Goal: Task Accomplishment & Management: Use online tool/utility

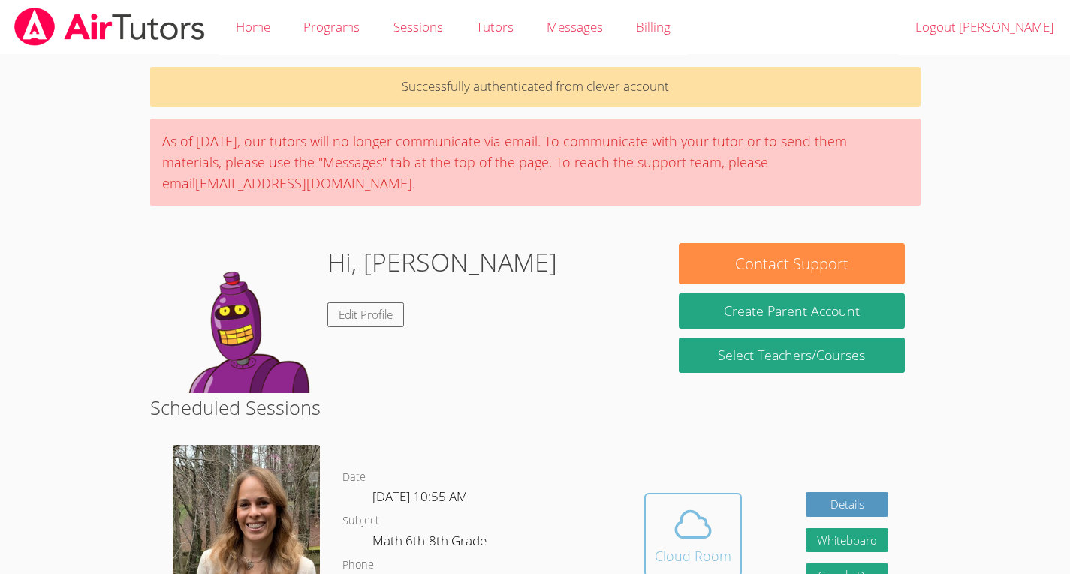
click at [727, 550] on div "Cloud Room" at bounding box center [693, 556] width 77 height 21
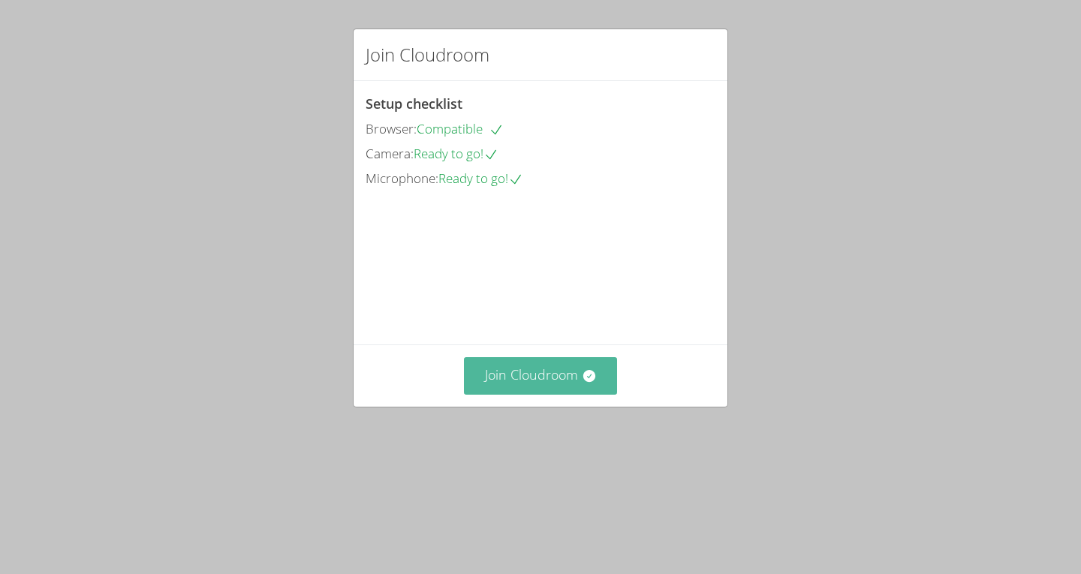
click at [557, 394] on button "Join Cloudroom" at bounding box center [541, 375] width 154 height 37
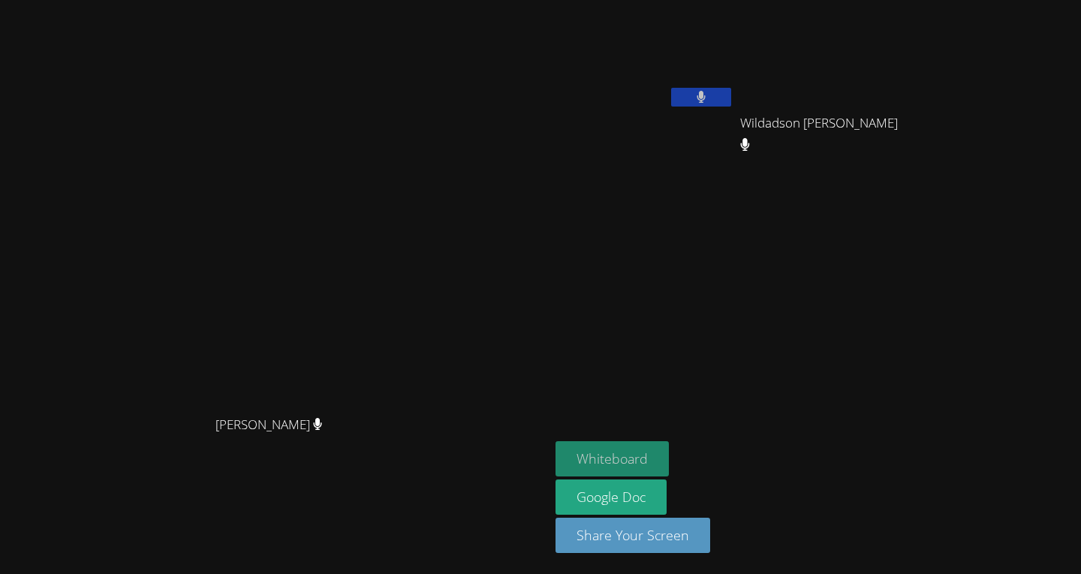
click at [669, 464] on button "Whiteboard" at bounding box center [612, 459] width 113 height 35
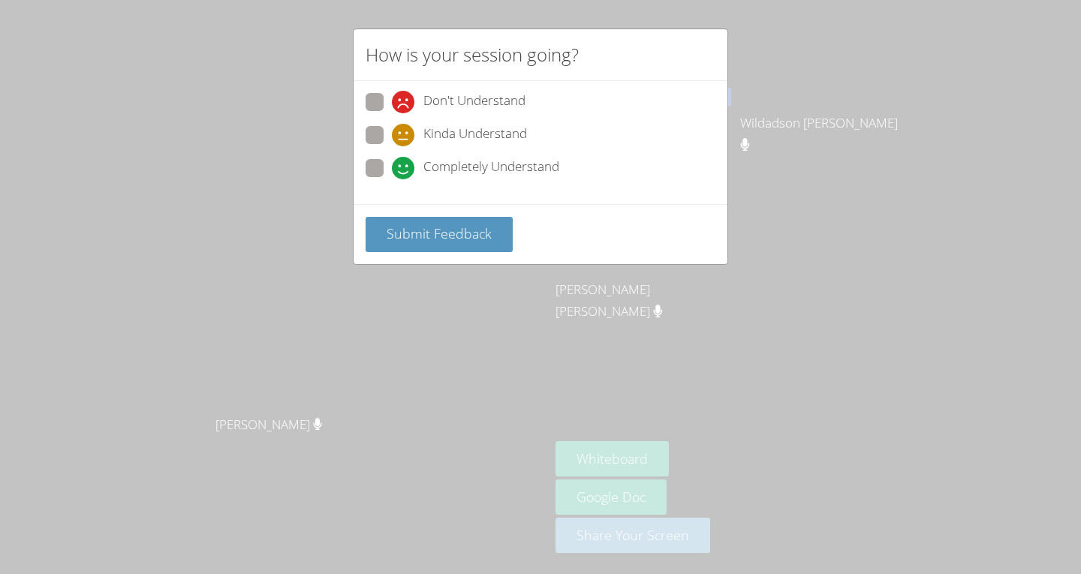
click at [383, 159] on label "Completely Understand" at bounding box center [463, 169] width 194 height 20
click at [392, 159] on input "Completely Understand" at bounding box center [398, 165] width 13 height 13
radio input "true"
click at [417, 243] on button "Submit Feedback" at bounding box center [439, 234] width 147 height 35
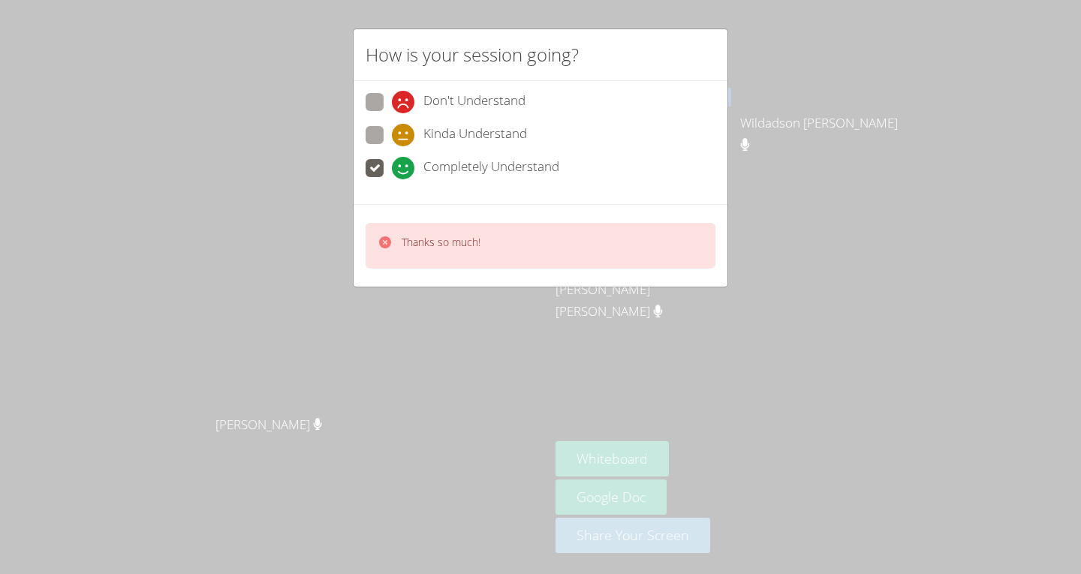
click at [417, 243] on p "Thanks so much!" at bounding box center [441, 242] width 79 height 15
